Goal: Task Accomplishment & Management: Manage account settings

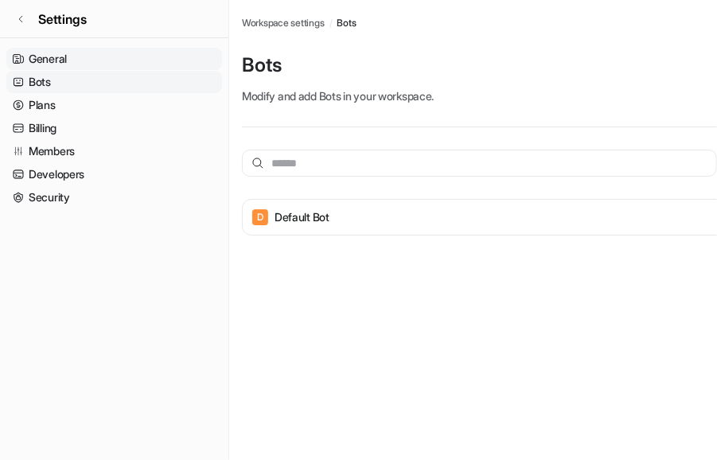
click at [79, 66] on link "General" at bounding box center [114, 59] width 216 height 22
click at [76, 60] on link "General" at bounding box center [114, 59] width 216 height 22
click at [71, 50] on link "General" at bounding box center [114, 59] width 216 height 22
click at [71, 51] on link "General" at bounding box center [114, 59] width 216 height 22
click at [60, 46] on nav "General Bots Plans Billing Members Developers Security" at bounding box center [114, 247] width 228 height 412
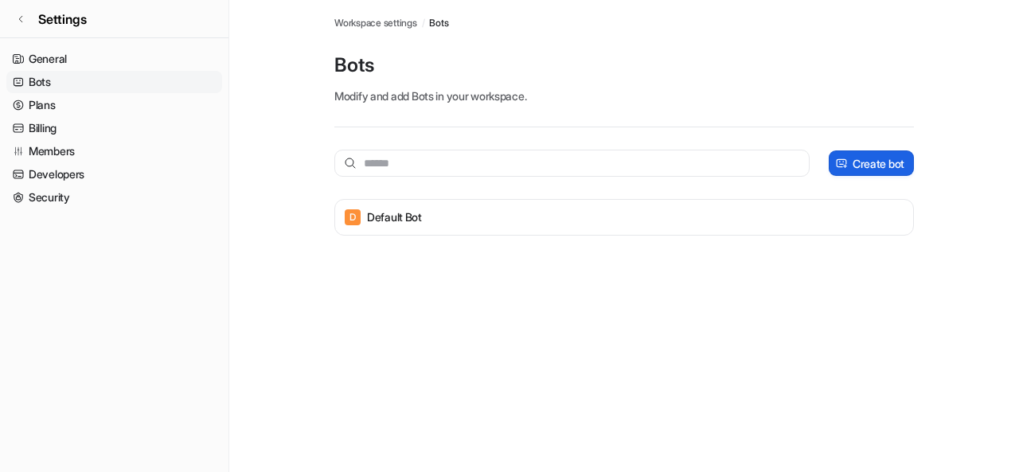
click at [716, 169] on button "Create bot" at bounding box center [870, 162] width 85 height 25
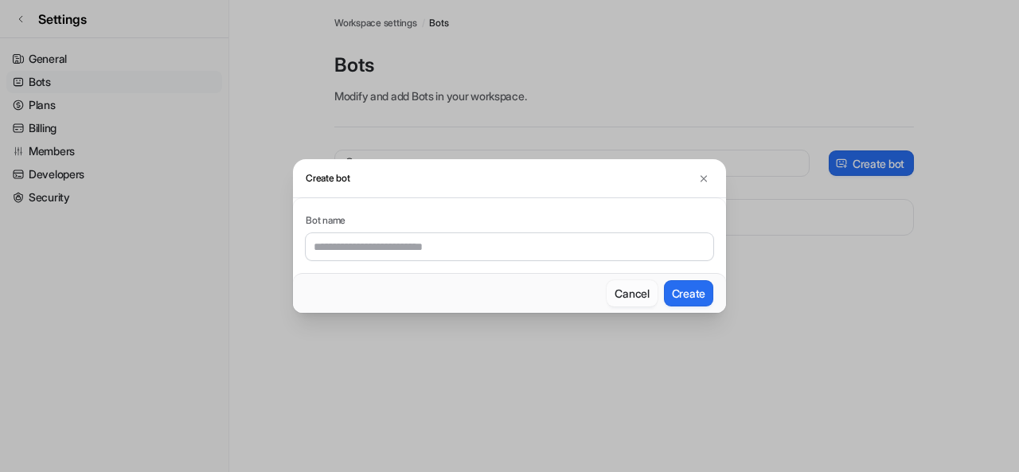
click at [633, 287] on button "Cancel" at bounding box center [631, 293] width 50 height 26
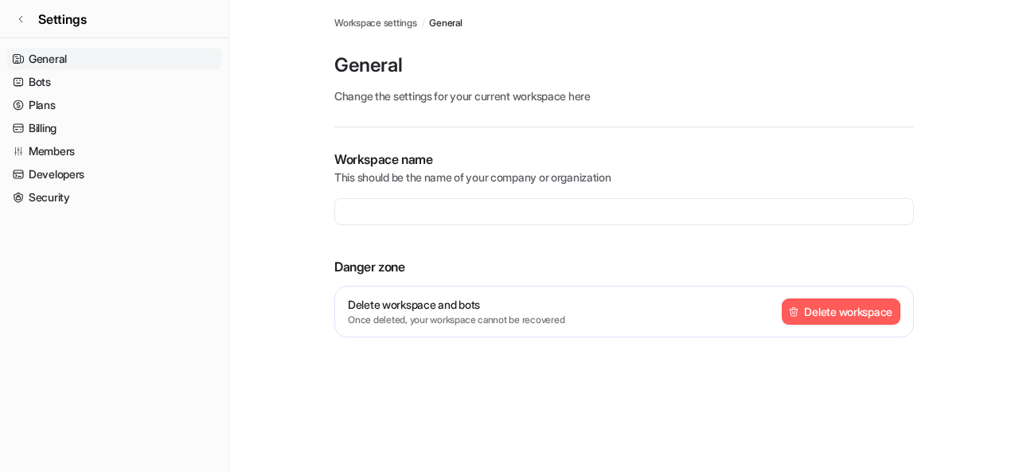
type input "**********"
